Goal: Navigation & Orientation: Find specific page/section

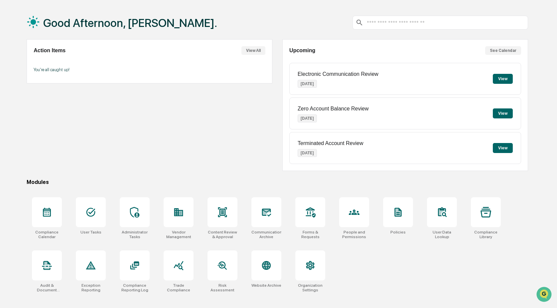
scroll to position [32, 0]
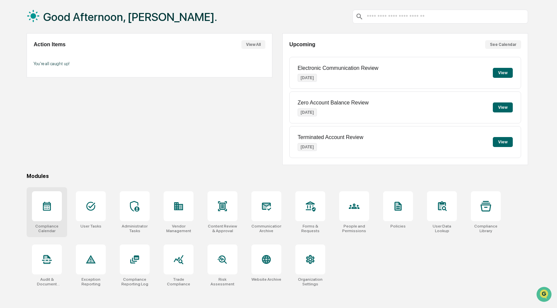
click at [51, 213] on div at bounding box center [47, 206] width 30 height 30
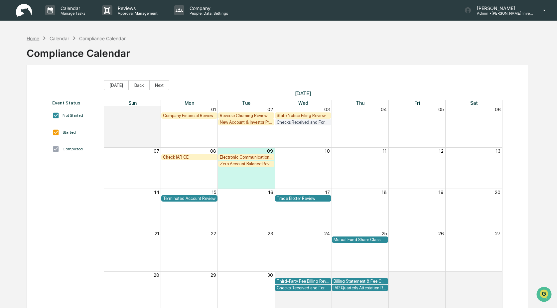
click at [28, 37] on div "Home" at bounding box center [33, 39] width 13 height 6
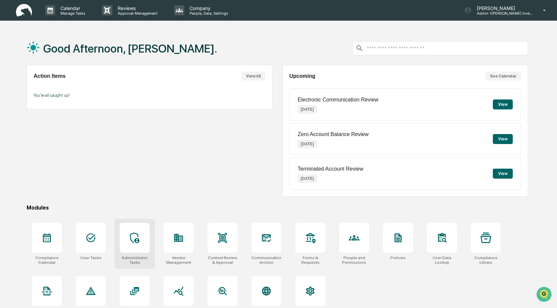
click at [135, 242] on icon at bounding box center [134, 238] width 9 height 11
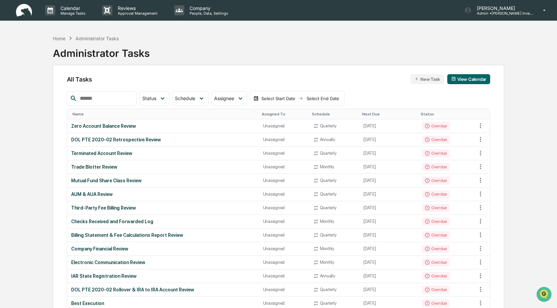
click at [80, 115] on div "Name" at bounding box center [165, 114] width 184 height 5
